Goal: Find specific page/section: Find specific page/section

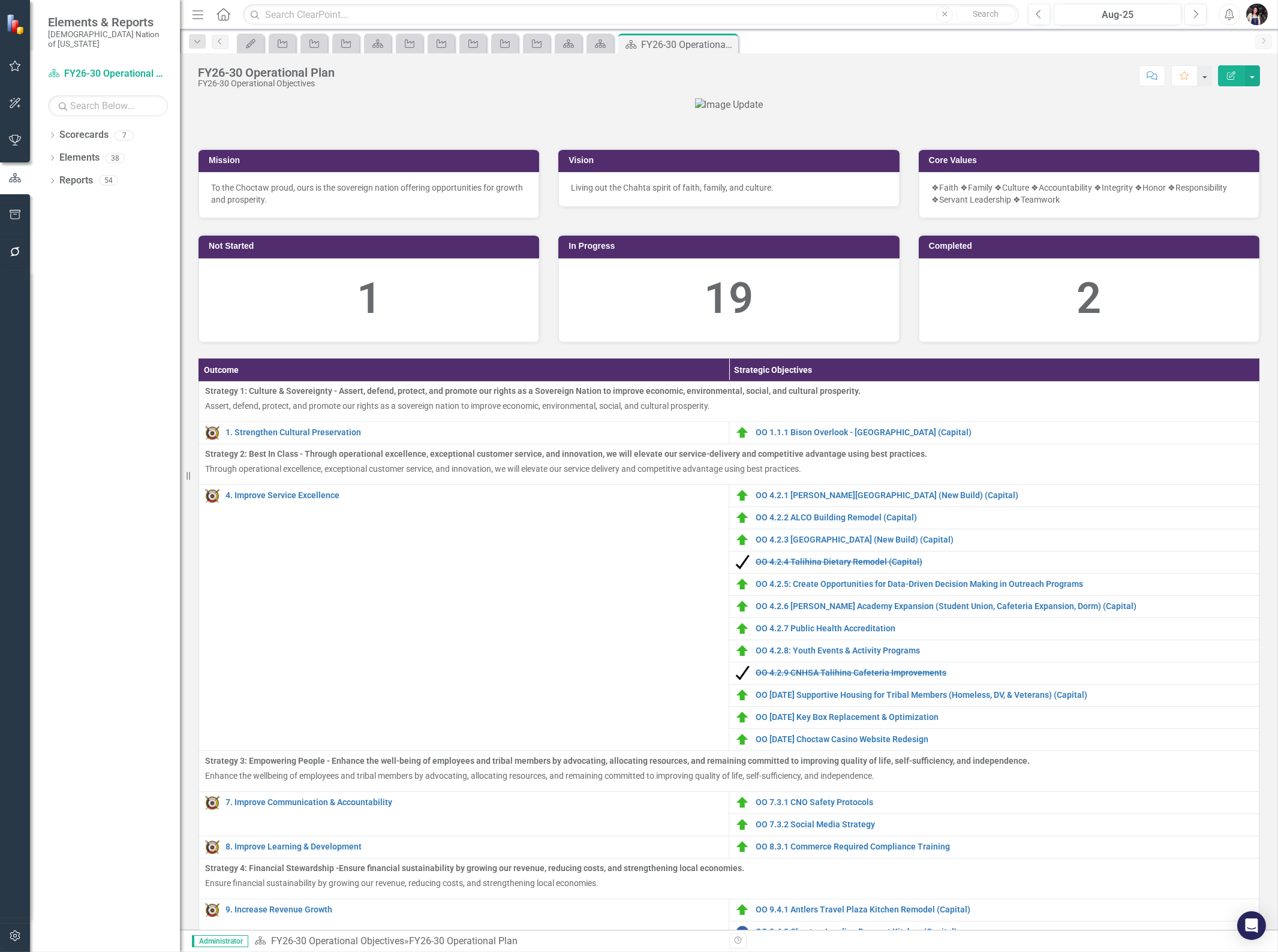
click at [200, 14] on icon "Menu" at bounding box center [198, 14] width 16 height 12
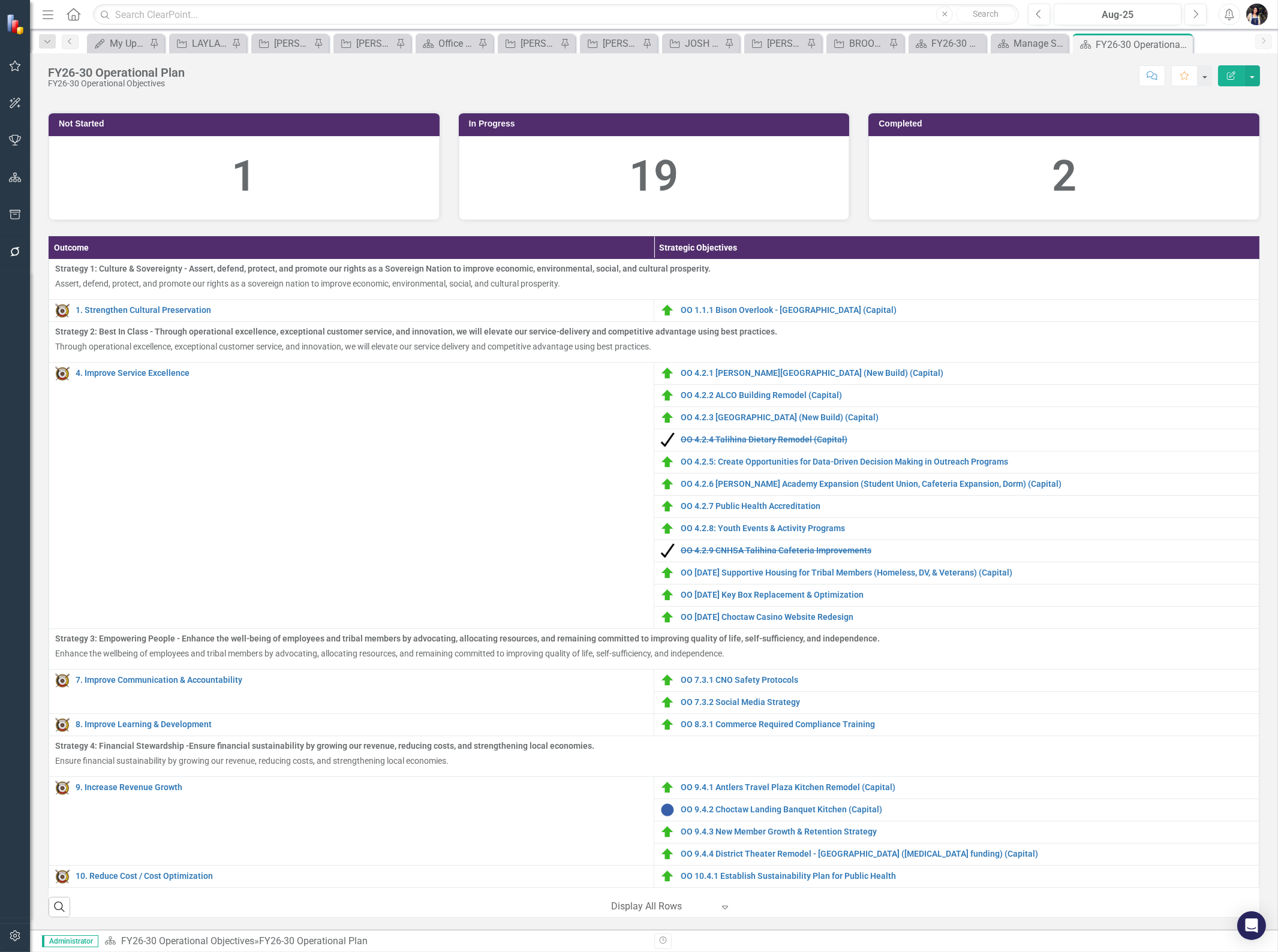
scroll to position [266, 0]
click at [834, 318] on div "OO 1.1.1 Bison Overlook - [GEOGRAPHIC_DATA] (Capital)" at bounding box center [956, 310] width 593 height 14
click at [836, 315] on link "OO 1.1.1 Bison Overlook - [GEOGRAPHIC_DATA] (Capital)" at bounding box center [967, 310] width 572 height 9
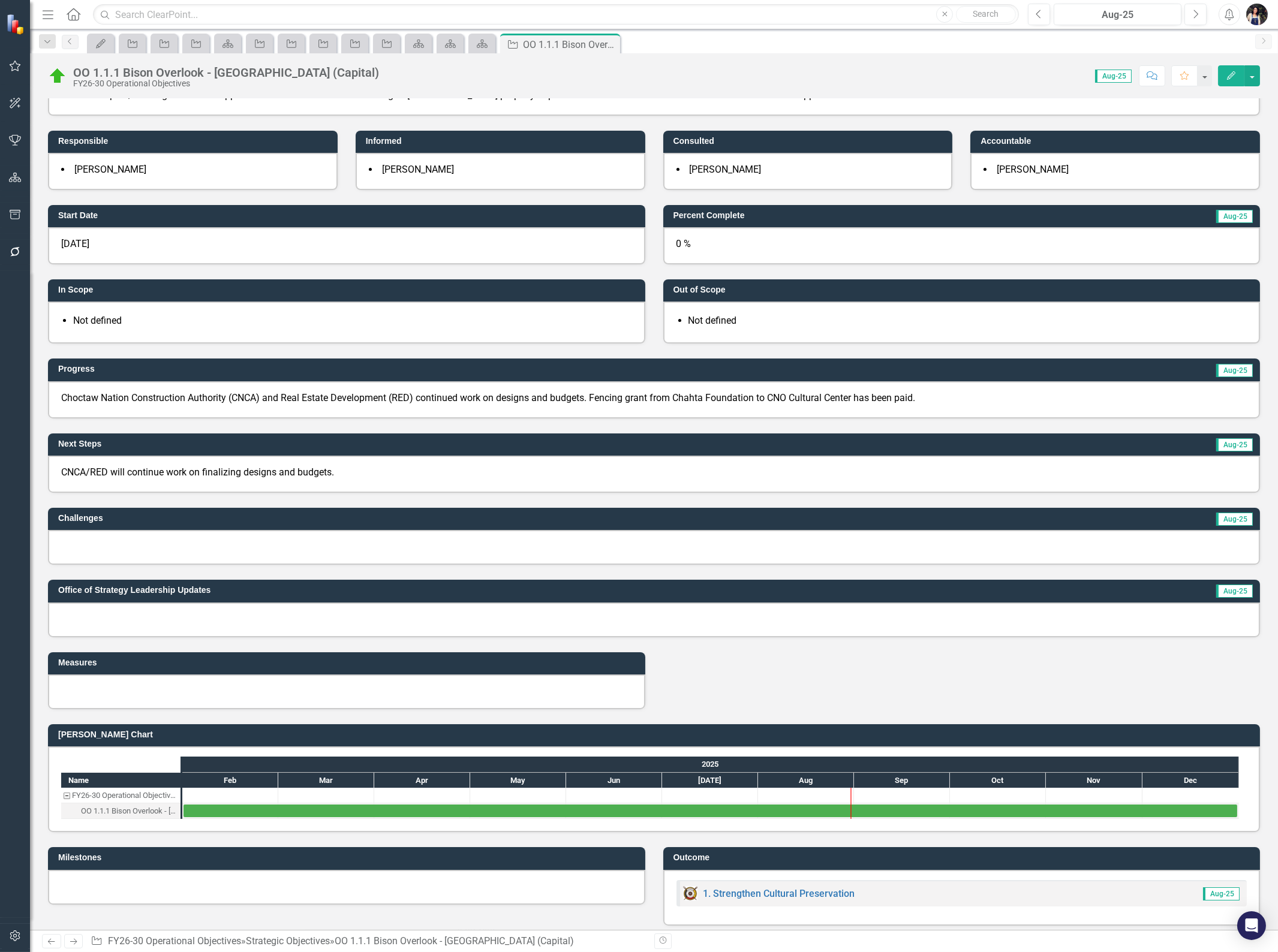
scroll to position [189, 0]
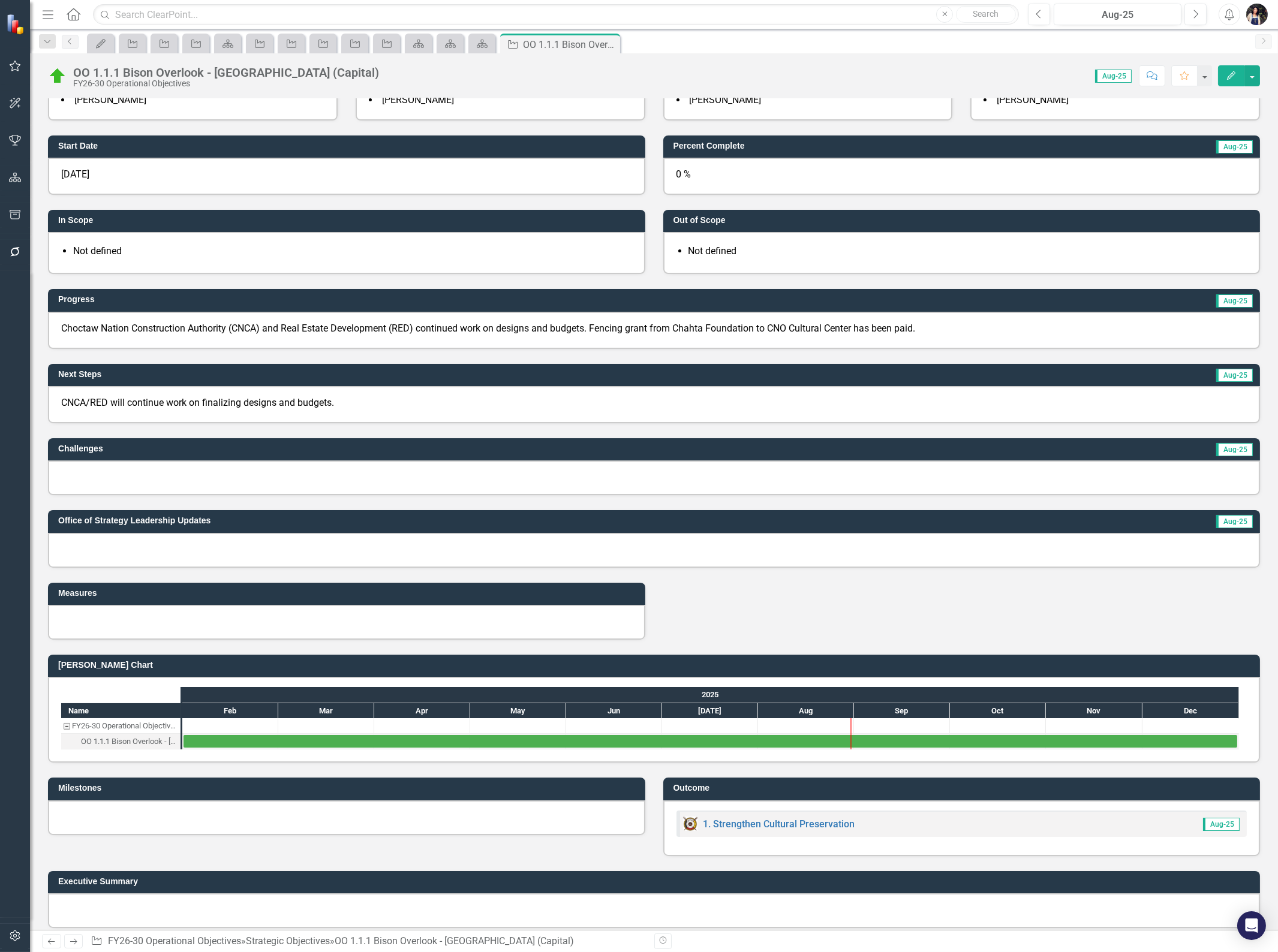
click at [0, 0] on icon "Close" at bounding box center [0, 0] width 0 height 0
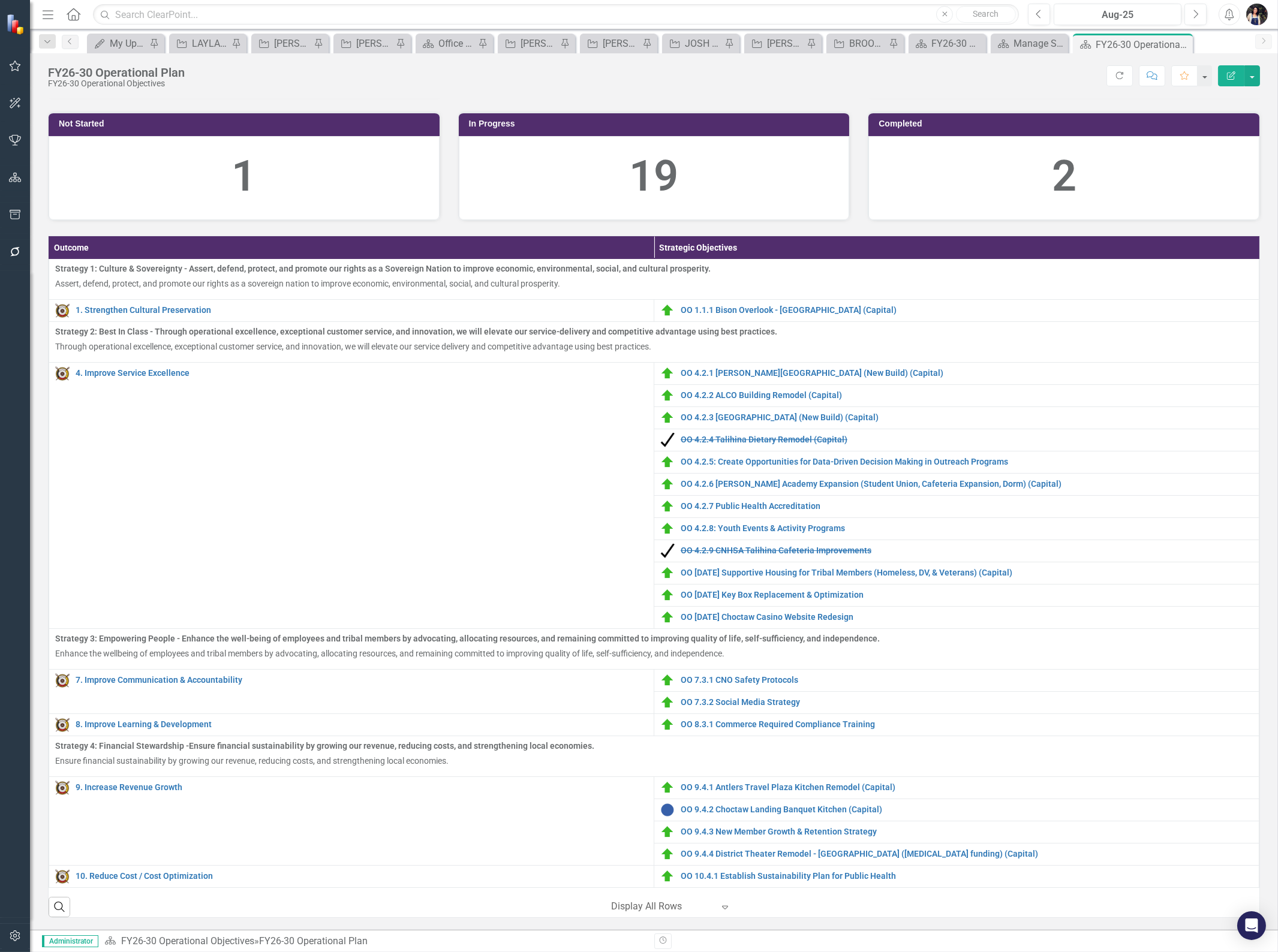
scroll to position [333, 0]
